Goal: Navigation & Orientation: Go to known website

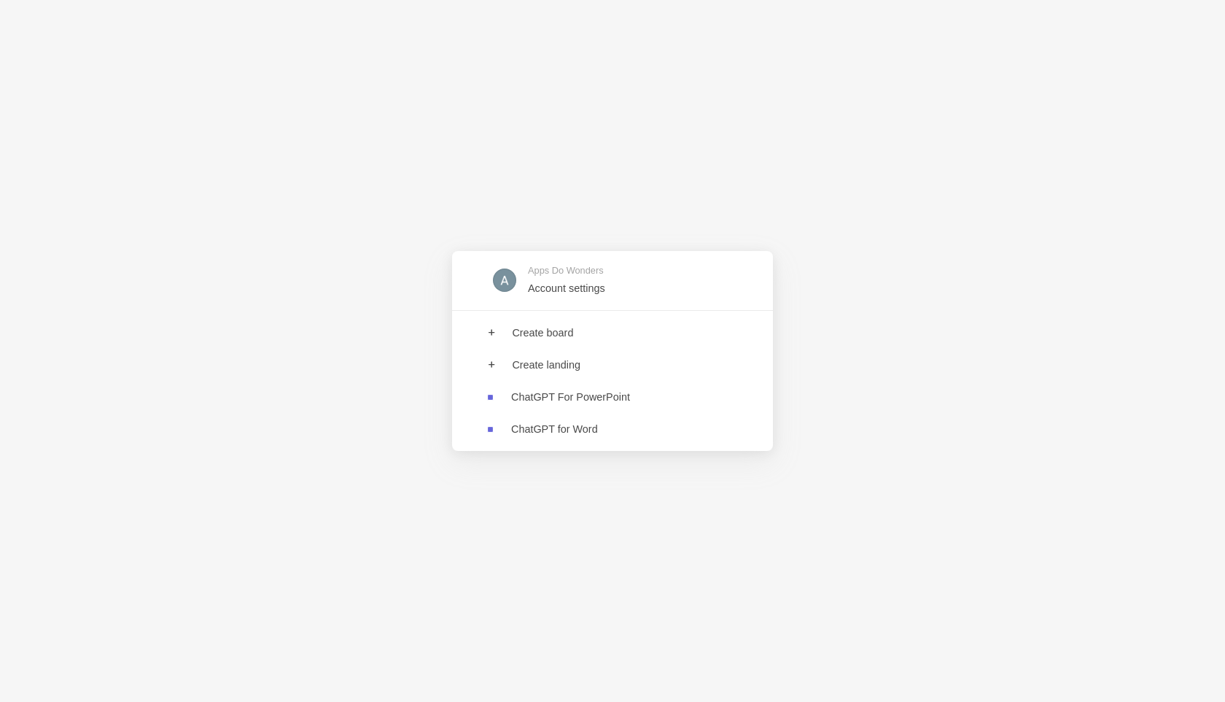
click at [574, 399] on link at bounding box center [612, 397] width 321 height 32
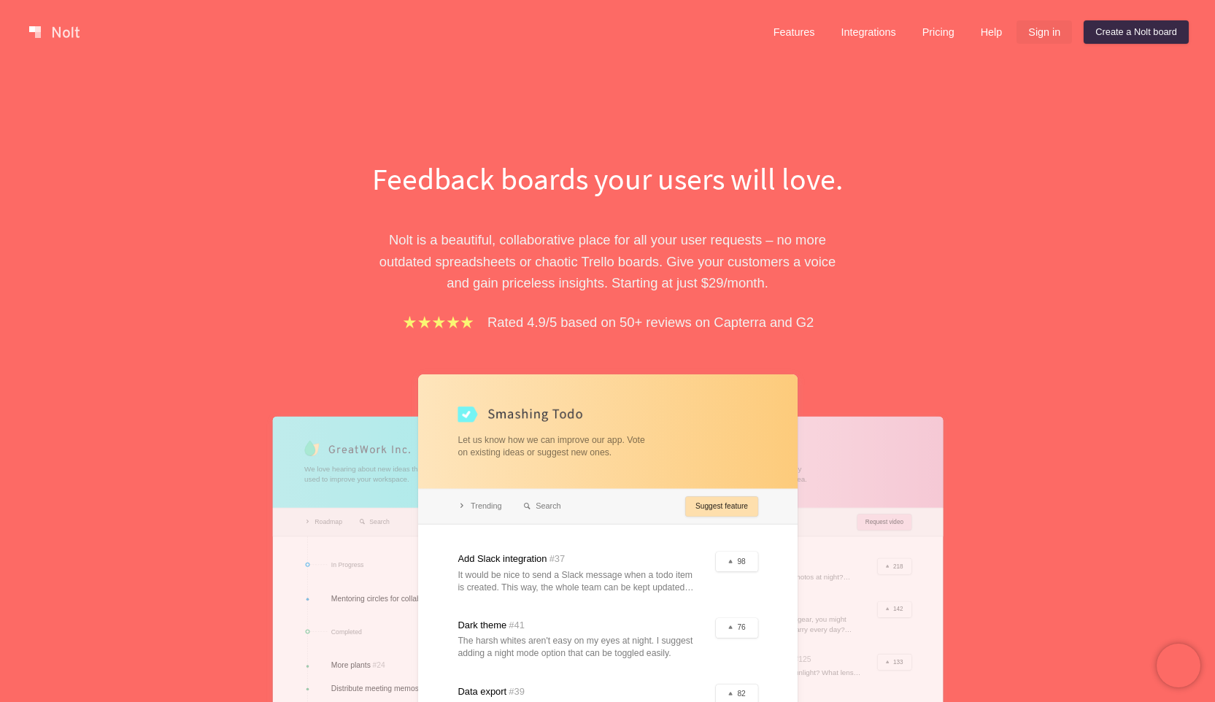
click at [1038, 39] on link "Sign in" at bounding box center [1043, 31] width 55 height 23
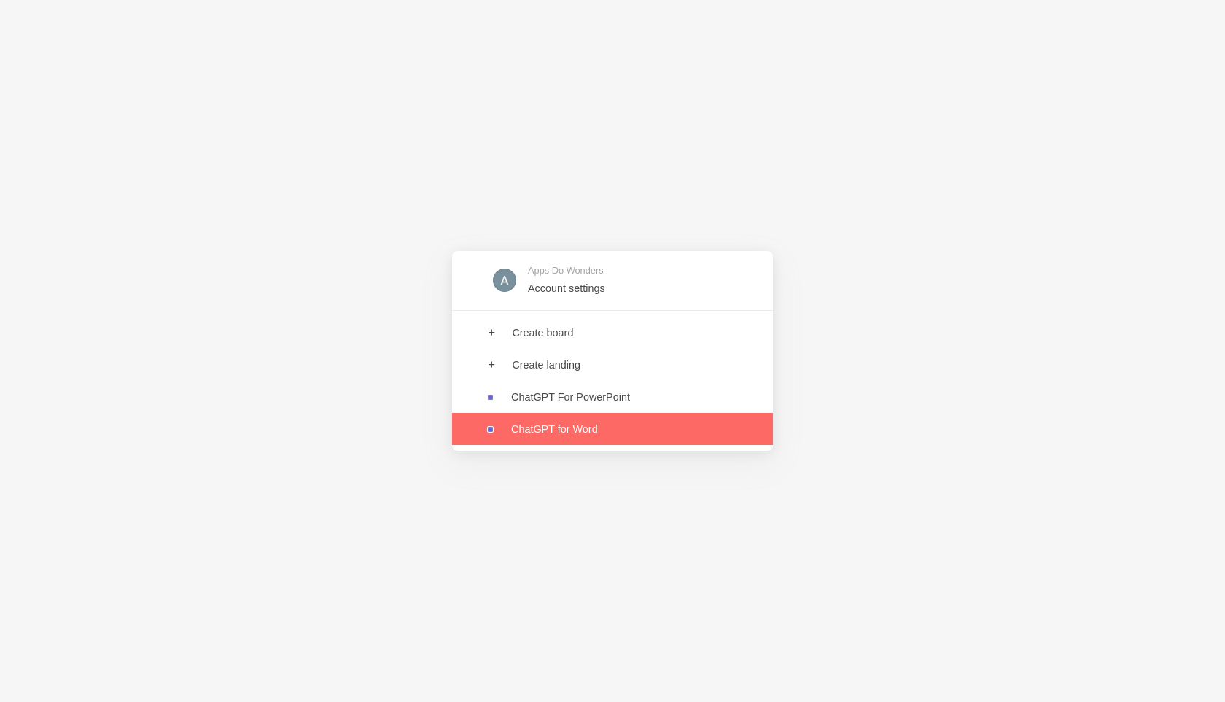
click at [618, 423] on link at bounding box center [612, 429] width 321 height 32
